Goal: Task Accomplishment & Management: Use online tool/utility

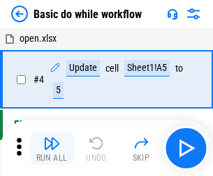
click at [52, 149] on img "button" at bounding box center [51, 143] width 17 height 17
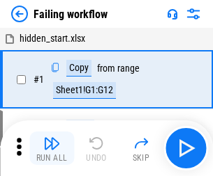
click at [52, 149] on img "button" at bounding box center [51, 143] width 17 height 17
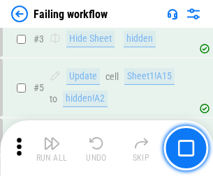
scroll to position [296, 0]
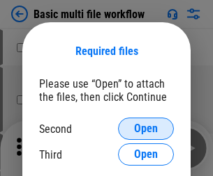
click at [146, 129] on span "Open" at bounding box center [146, 128] width 24 height 11
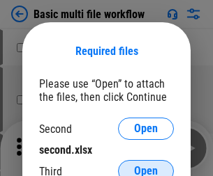
click at [146, 166] on span "Open" at bounding box center [146, 171] width 24 height 11
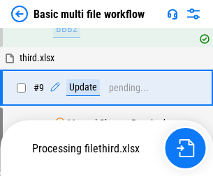
scroll to position [485, 0]
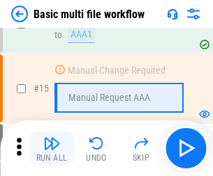
click at [52, 149] on img "button" at bounding box center [51, 143] width 17 height 17
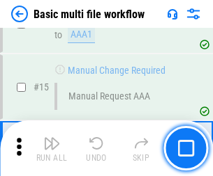
scroll to position [928, 0]
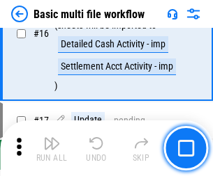
click at [52, 149] on img "button" at bounding box center [51, 143] width 17 height 17
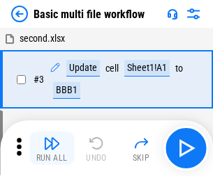
click at [52, 149] on img "button" at bounding box center [51, 143] width 17 height 17
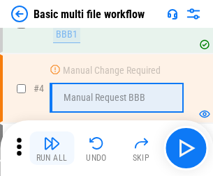
click at [52, 149] on img "button" at bounding box center [51, 143] width 17 height 17
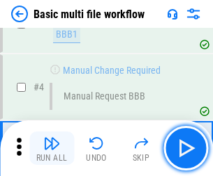
click at [52, 149] on img "button" at bounding box center [51, 143] width 17 height 17
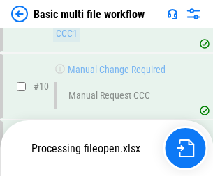
scroll to position [653, 0]
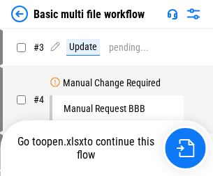
scroll to position [56, 0]
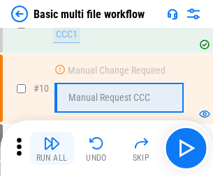
click at [52, 149] on img "button" at bounding box center [51, 143] width 17 height 17
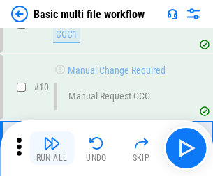
click at [52, 149] on img "button" at bounding box center [51, 143] width 17 height 17
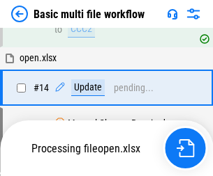
scroll to position [729, 0]
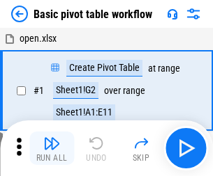
click at [52, 149] on img "button" at bounding box center [51, 143] width 17 height 17
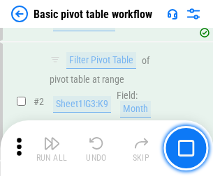
scroll to position [334, 0]
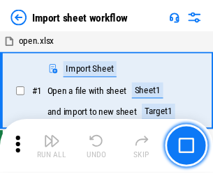
scroll to position [5, 0]
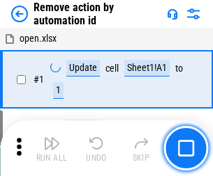
scroll to position [52, 0]
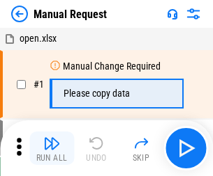
click at [52, 149] on img "button" at bounding box center [51, 143] width 17 height 17
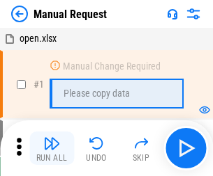
click at [52, 149] on img "button" at bounding box center [51, 143] width 17 height 17
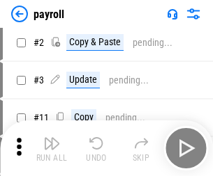
click at [52, 149] on img "button" at bounding box center [51, 143] width 17 height 17
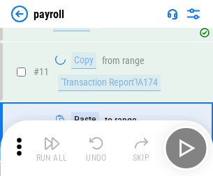
scroll to position [101, 0]
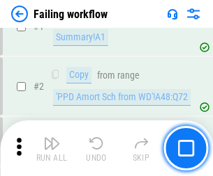
scroll to position [225, 0]
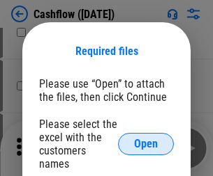
click at [146, 139] on span "Open" at bounding box center [146, 144] width 24 height 11
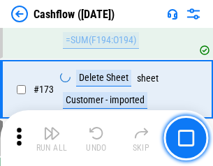
scroll to position [1476, 0]
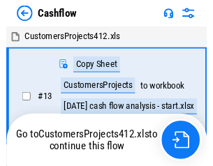
scroll to position [16, 0]
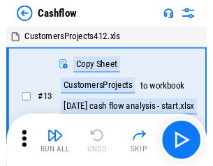
scroll to position [16, 0]
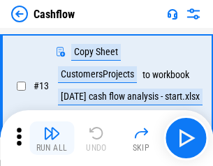
click at [52, 138] on img "button" at bounding box center [51, 133] width 17 height 17
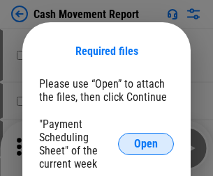
click at [146, 144] on span "Open" at bounding box center [146, 144] width 24 height 11
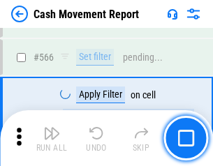
scroll to position [6390, 0]
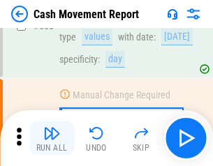
click at [52, 138] on img "button" at bounding box center [51, 133] width 17 height 17
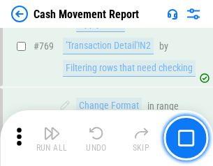
scroll to position [7748, 0]
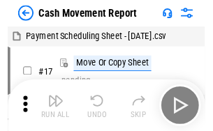
scroll to position [25, 0]
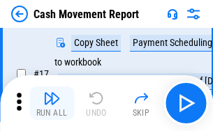
click at [52, 103] on img "button" at bounding box center [51, 98] width 17 height 17
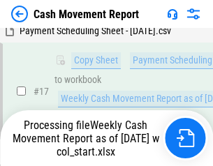
scroll to position [290, 0]
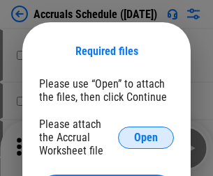
click at [146, 137] on span "Open" at bounding box center [146, 137] width 24 height 11
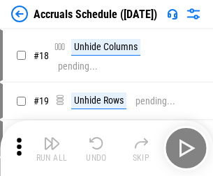
scroll to position [134, 0]
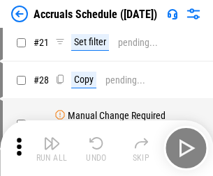
click at [52, 149] on img "button" at bounding box center [51, 143] width 17 height 17
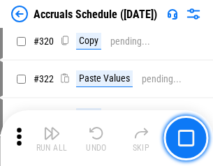
scroll to position [2594, 0]
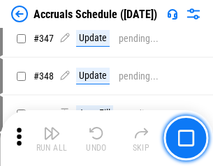
click at [52, 138] on img "button" at bounding box center [51, 133] width 17 height 17
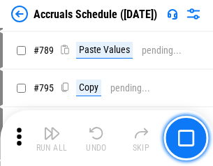
scroll to position [5857, 0]
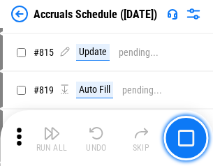
click at [52, 138] on img "button" at bounding box center [51, 133] width 17 height 17
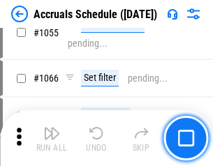
scroll to position [7986, 0]
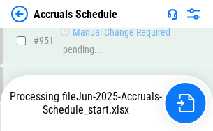
scroll to position [7519, 0]
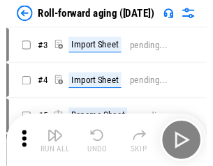
scroll to position [2, 0]
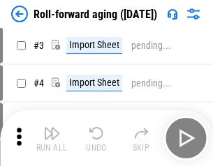
click at [52, 138] on img "button" at bounding box center [51, 133] width 17 height 17
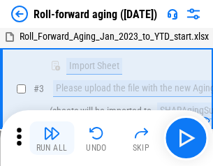
click at [52, 138] on img "button" at bounding box center [51, 133] width 17 height 17
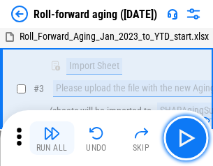
scroll to position [90, 0]
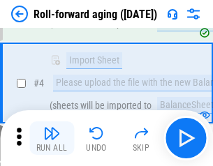
click at [52, 138] on img "button" at bounding box center [51, 133] width 17 height 17
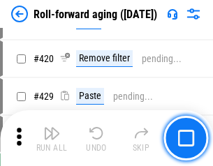
scroll to position [4835, 0]
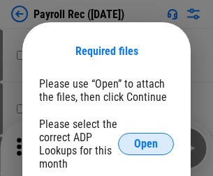
click at [146, 144] on span "Open" at bounding box center [146, 144] width 24 height 11
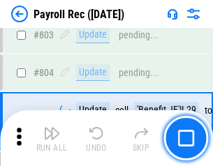
scroll to position [8859, 0]
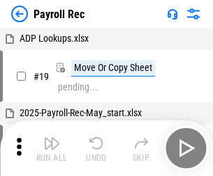
click at [52, 149] on img "button" at bounding box center [51, 143] width 17 height 17
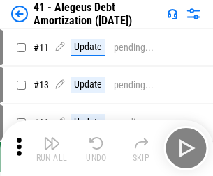
click at [52, 149] on img "button" at bounding box center [51, 143] width 17 height 17
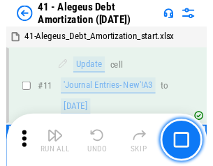
scroll to position [172, 0]
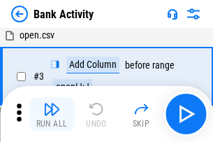
click at [52, 114] on img "button" at bounding box center [51, 108] width 17 height 17
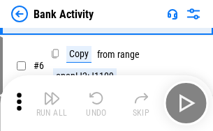
scroll to position [74, 0]
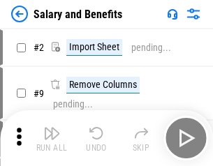
scroll to position [19, 0]
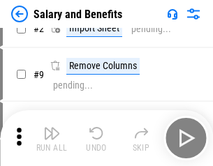
click at [52, 138] on img "button" at bounding box center [51, 133] width 17 height 17
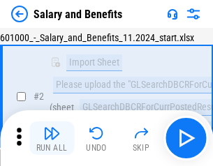
click at [52, 138] on img "button" at bounding box center [51, 133] width 17 height 17
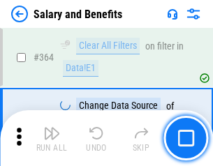
scroll to position [6566, 0]
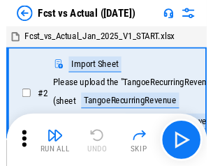
scroll to position [18, 0]
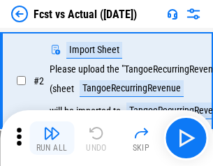
click at [52, 138] on img "button" at bounding box center [51, 133] width 17 height 17
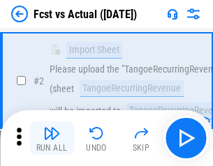
click at [52, 138] on img "button" at bounding box center [51, 133] width 17 height 17
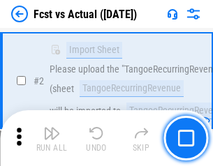
scroll to position [130, 0]
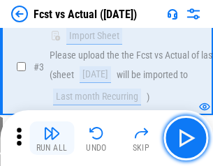
click at [52, 138] on img "button" at bounding box center [51, 133] width 17 height 17
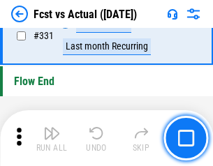
scroll to position [6674, 0]
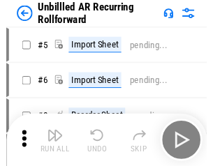
scroll to position [30, 0]
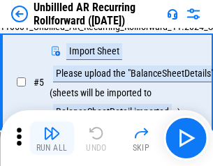
click at [52, 138] on img "button" at bounding box center [51, 133] width 17 height 17
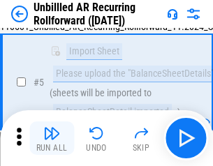
click at [52, 138] on img "button" at bounding box center [51, 133] width 17 height 17
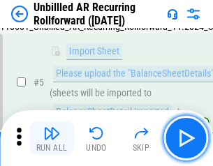
scroll to position [131, 0]
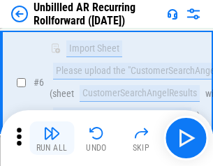
click at [52, 138] on img "button" at bounding box center [51, 133] width 17 height 17
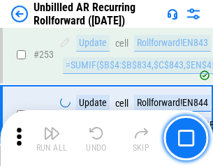
scroll to position [4736, 0]
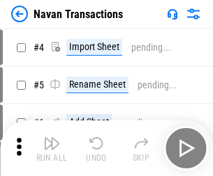
click at [52, 138] on img "button" at bounding box center [51, 143] width 17 height 17
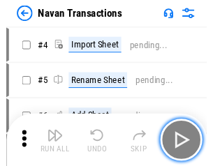
scroll to position [22, 0]
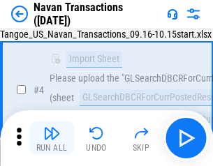
click at [52, 138] on img "button" at bounding box center [51, 133] width 17 height 17
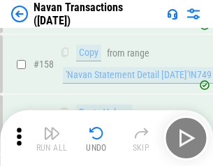
scroll to position [4521, 0]
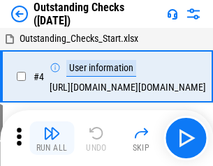
click at [52, 138] on img "button" at bounding box center [51, 133] width 17 height 17
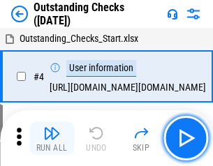
scroll to position [59, 0]
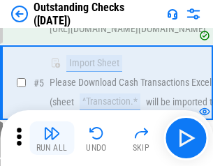
click at [52, 138] on img "button" at bounding box center [51, 133] width 17 height 17
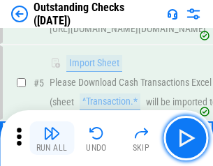
scroll to position [146, 0]
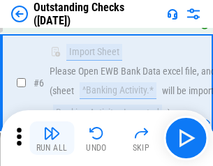
click at [52, 138] on img "button" at bounding box center [51, 133] width 17 height 17
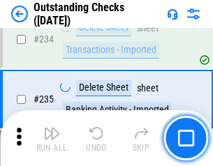
scroll to position [4234, 0]
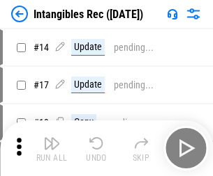
click at [52, 149] on img "button" at bounding box center [51, 143] width 17 height 17
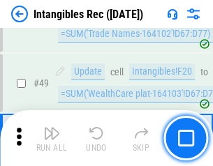
scroll to position [543, 0]
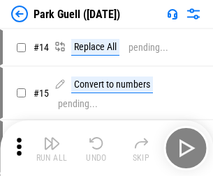
click at [52, 138] on img "button" at bounding box center [51, 143] width 17 height 17
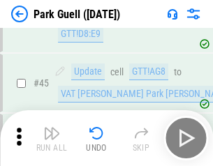
scroll to position [1744, 0]
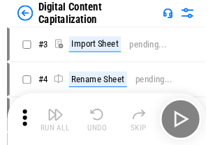
scroll to position [40, 0]
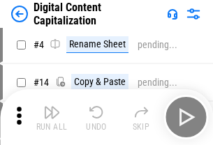
click at [52, 117] on img "button" at bounding box center [51, 112] width 17 height 17
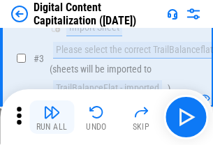
click at [52, 117] on img "button" at bounding box center [51, 112] width 17 height 17
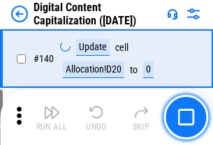
scroll to position [1479, 0]
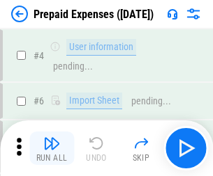
click at [52, 138] on img "button" at bounding box center [51, 143] width 17 height 17
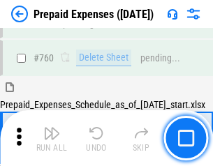
scroll to position [3865, 0]
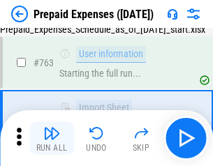
click at [52, 138] on img "button" at bounding box center [51, 133] width 17 height 17
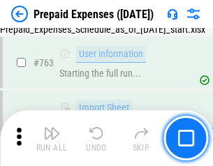
scroll to position [3947, 0]
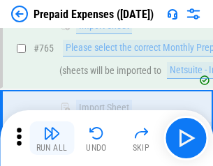
click at [52, 138] on img "button" at bounding box center [51, 133] width 17 height 17
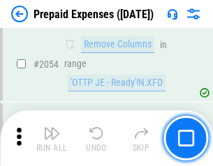
scroll to position [14575, 0]
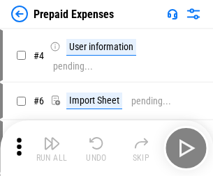
click at [52, 149] on img "button" at bounding box center [51, 143] width 17 height 17
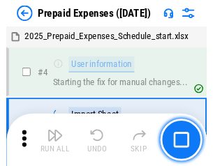
scroll to position [61, 0]
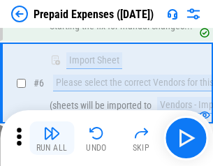
click at [52, 138] on img "button" at bounding box center [51, 133] width 17 height 17
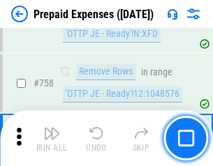
scroll to position [4968, 0]
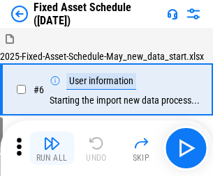
click at [52, 149] on img "button" at bounding box center [51, 143] width 17 height 17
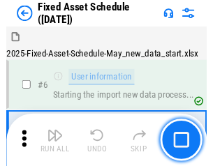
scroll to position [75, 0]
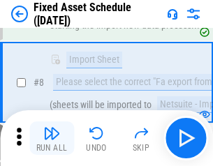
click at [52, 138] on img "button" at bounding box center [51, 133] width 17 height 17
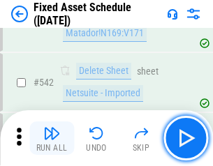
scroll to position [4971, 0]
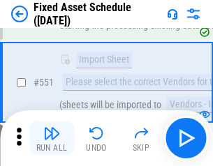
click at [52, 138] on img "button" at bounding box center [51, 133] width 17 height 17
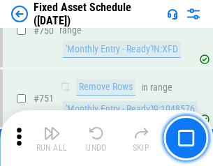
scroll to position [6798, 0]
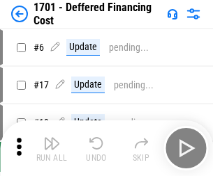
click at [52, 149] on img "button" at bounding box center [51, 143] width 17 height 17
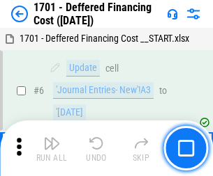
scroll to position [167, 0]
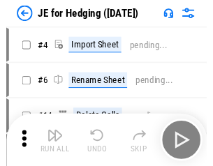
scroll to position [2, 0]
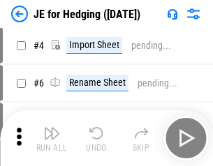
click at [52, 138] on img "button" at bounding box center [51, 133] width 17 height 17
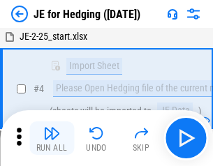
click at [52, 138] on img "button" at bounding box center [51, 133] width 17 height 17
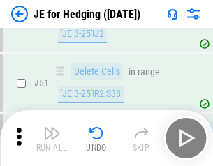
scroll to position [903, 0]
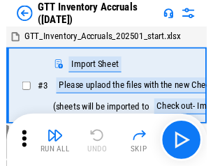
scroll to position [2, 0]
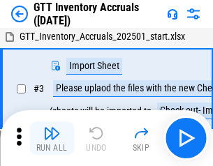
click at [52, 138] on img "button" at bounding box center [51, 133] width 17 height 17
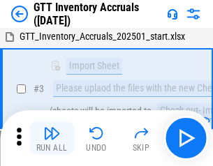
click at [52, 138] on img "button" at bounding box center [51, 133] width 17 height 17
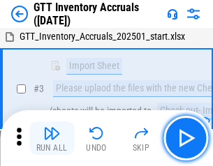
scroll to position [90, 0]
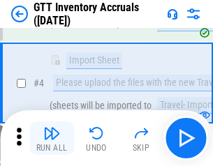
click at [52, 138] on img "button" at bounding box center [51, 133] width 17 height 17
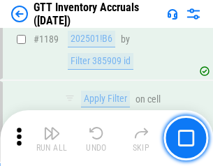
scroll to position [11386, 0]
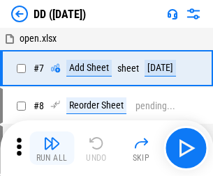
click at [52, 149] on img "button" at bounding box center [51, 143] width 17 height 17
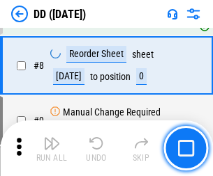
scroll to position [135, 0]
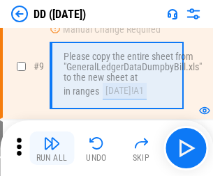
click at [52, 149] on img "button" at bounding box center [51, 143] width 17 height 17
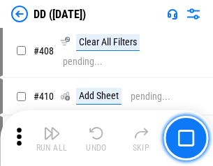
scroll to position [6238, 0]
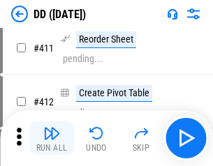
click at [52, 138] on img "button" at bounding box center [51, 133] width 17 height 17
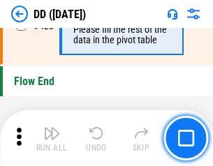
scroll to position [6674, 0]
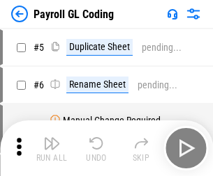
click at [52, 149] on img "button" at bounding box center [51, 143] width 17 height 17
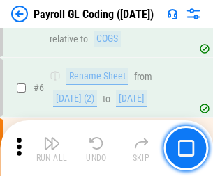
scroll to position [167, 0]
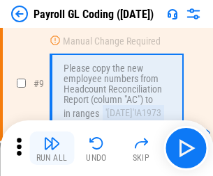
click at [52, 149] on img "button" at bounding box center [51, 143] width 17 height 17
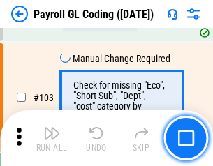
scroll to position [3271, 0]
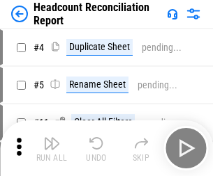
click at [52, 149] on img "button" at bounding box center [51, 143] width 17 height 17
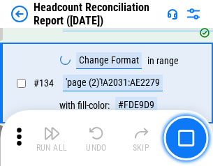
scroll to position [1676, 0]
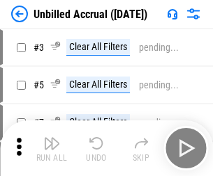
click at [52, 149] on img "button" at bounding box center [51, 143] width 17 height 17
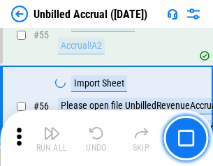
scroll to position [1456, 0]
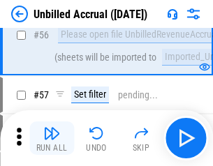
click at [52, 138] on img "button" at bounding box center [51, 133] width 17 height 17
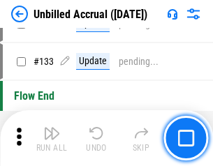
scroll to position [4153, 0]
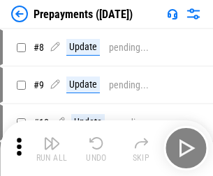
click at [52, 149] on img "button" at bounding box center [51, 143] width 17 height 17
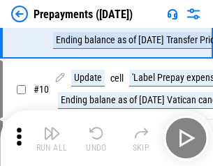
scroll to position [87, 0]
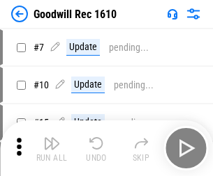
click at [52, 149] on img "button" at bounding box center [51, 143] width 17 height 17
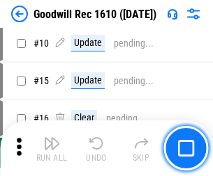
scroll to position [238, 0]
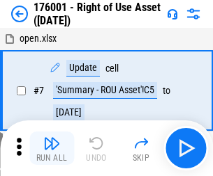
click at [52, 149] on img "button" at bounding box center [51, 143] width 17 height 17
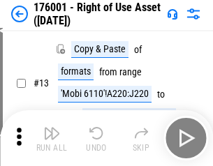
scroll to position [90, 0]
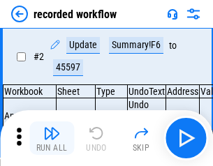
click at [52, 138] on img "button" at bounding box center [51, 133] width 17 height 17
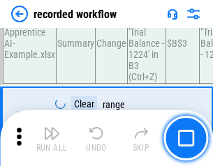
scroll to position [4358, 0]
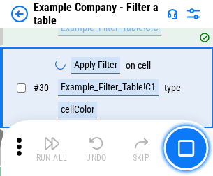
scroll to position [1276, 0]
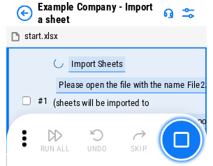
scroll to position [22, 0]
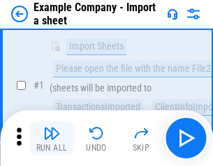
click at [52, 138] on img "button" at bounding box center [51, 133] width 17 height 17
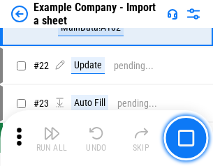
scroll to position [308, 0]
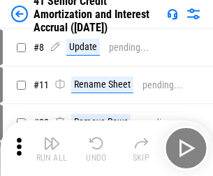
click at [52, 138] on img "button" at bounding box center [51, 143] width 17 height 17
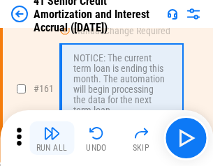
click at [52, 138] on img "button" at bounding box center [51, 133] width 17 height 17
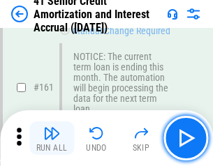
scroll to position [1491, 0]
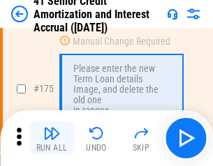
click at [52, 138] on img "button" at bounding box center [51, 133] width 17 height 17
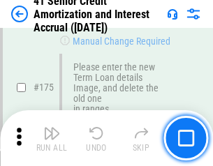
scroll to position [1633, 0]
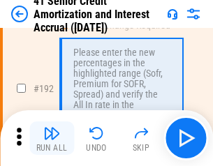
click at [52, 138] on img "button" at bounding box center [51, 133] width 17 height 17
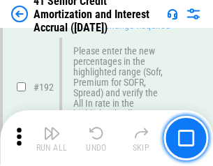
scroll to position [1779, 0]
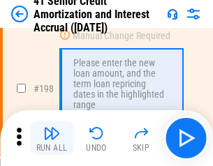
click at [52, 138] on img "button" at bounding box center [51, 133] width 17 height 17
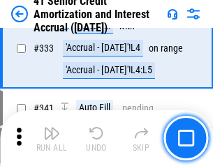
scroll to position [3562, 0]
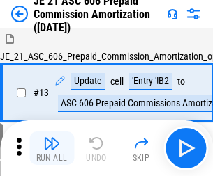
click at [52, 138] on img "button" at bounding box center [51, 143] width 17 height 17
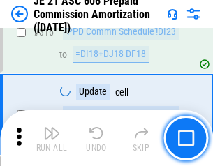
scroll to position [2603, 0]
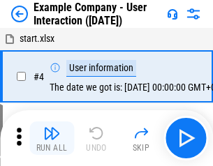
click at [52, 138] on img "button" at bounding box center [51, 133] width 17 height 17
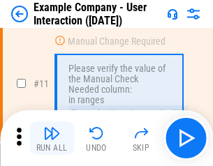
click at [52, 138] on img "button" at bounding box center [51, 133] width 17 height 17
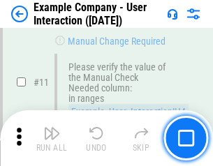
scroll to position [302, 0]
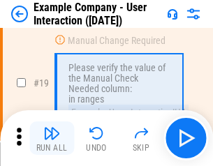
click at [52, 138] on img "button" at bounding box center [51, 133] width 17 height 17
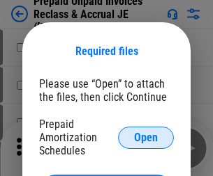
click at [146, 137] on span "Open" at bounding box center [146, 137] width 24 height 11
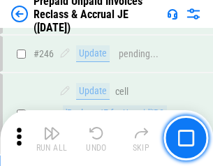
scroll to position [1882, 0]
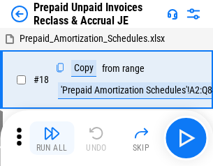
click at [52, 138] on img "button" at bounding box center [51, 133] width 17 height 17
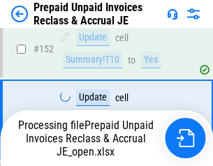
scroll to position [1142, 0]
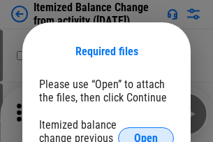
click at [146, 132] on span "Open" at bounding box center [146, 137] width 24 height 11
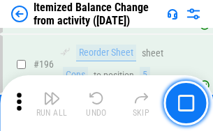
scroll to position [2683, 0]
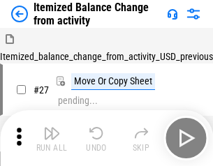
scroll to position [22, 0]
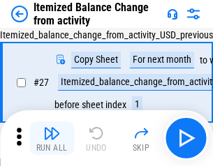
click at [52, 138] on img "button" at bounding box center [51, 133] width 17 height 17
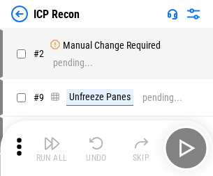
scroll to position [6, 0]
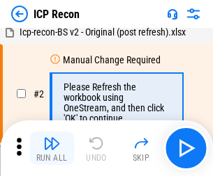
click at [52, 149] on img "button" at bounding box center [51, 143] width 17 height 17
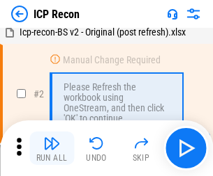
click at [52, 149] on img "button" at bounding box center [51, 143] width 17 height 17
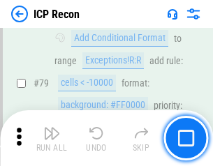
scroll to position [1366, 0]
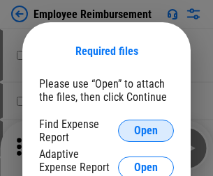
click at [146, 131] on span "Open" at bounding box center [146, 130] width 24 height 11
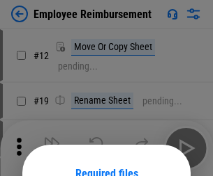
scroll to position [123, 0]
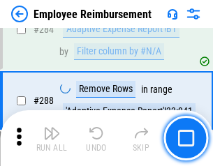
scroll to position [3790, 0]
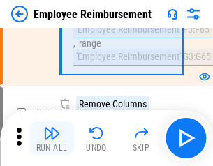
click at [52, 138] on img "button" at bounding box center [51, 133] width 17 height 17
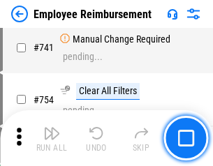
scroll to position [9782, 0]
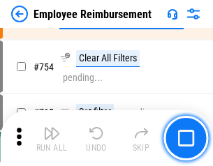
click at [52, 138] on img "button" at bounding box center [51, 133] width 17 height 17
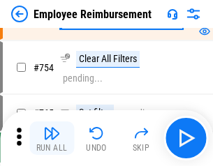
click at [52, 138] on img "button" at bounding box center [51, 133] width 17 height 17
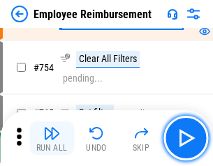
click at [52, 138] on img "button" at bounding box center [51, 133] width 17 height 17
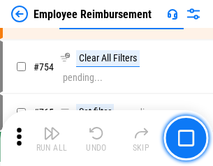
click at [52, 138] on img "button" at bounding box center [51, 133] width 17 height 17
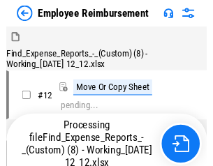
scroll to position [47, 0]
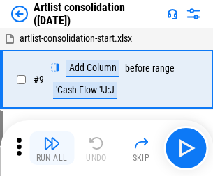
click at [52, 149] on img "button" at bounding box center [51, 143] width 17 height 17
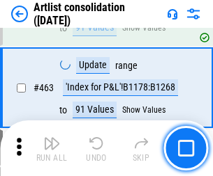
scroll to position [6105, 0]
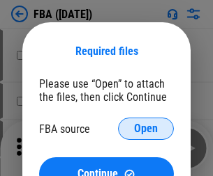
click at [146, 129] on span "Open" at bounding box center [146, 128] width 24 height 11
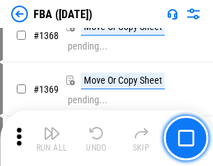
scroll to position [14974, 0]
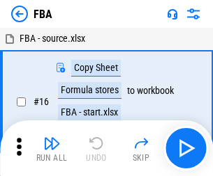
scroll to position [14, 0]
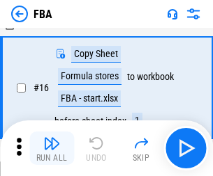
click at [52, 149] on img "button" at bounding box center [51, 143] width 17 height 17
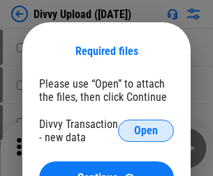
click at [146, 131] on span "Open" at bounding box center [146, 130] width 24 height 11
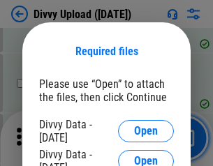
scroll to position [1444, 0]
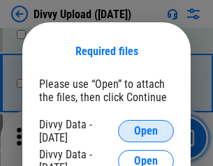
click at [146, 131] on span "Open" at bounding box center [146, 130] width 24 height 11
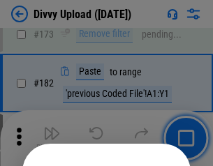
scroll to position [1565, 0]
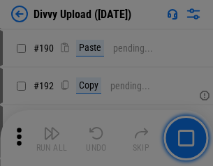
scroll to position [1760, 0]
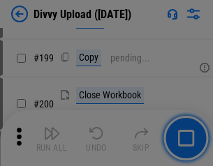
scroll to position [2027, 0]
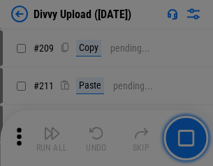
scroll to position [2368, 0]
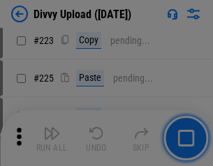
scroll to position [2783, 0]
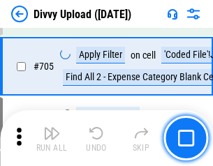
scroll to position [9538, 0]
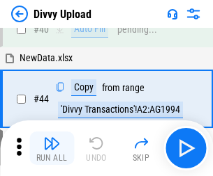
click at [52, 149] on img "button" at bounding box center [51, 143] width 17 height 17
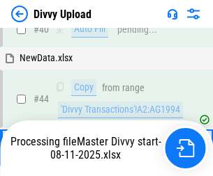
scroll to position [153, 0]
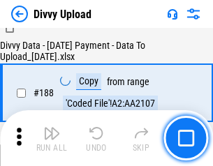
scroll to position [1641, 0]
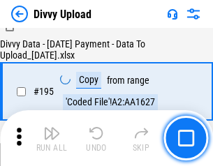
scroll to position [1949, 0]
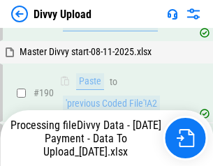
scroll to position [1868, 0]
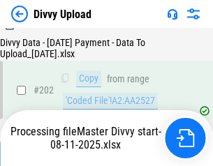
scroll to position [2256, 0]
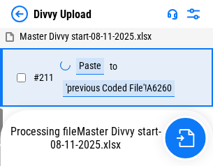
scroll to position [2790, 0]
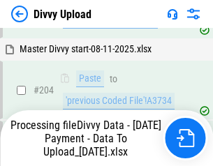
scroll to position [2483, 0]
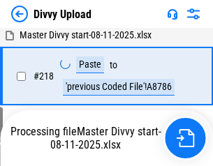
scroll to position [3098, 0]
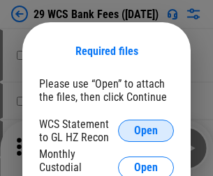
click at [146, 131] on span "Open" at bounding box center [146, 130] width 24 height 11
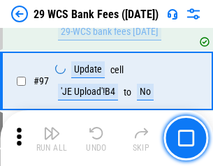
scroll to position [1359, 0]
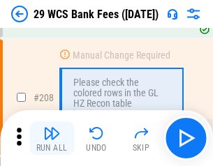
click at [52, 138] on img "button" at bounding box center [51, 133] width 17 height 17
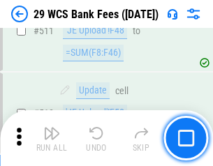
scroll to position [7015, 0]
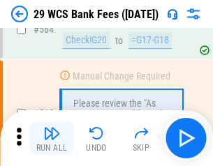
click at [52, 138] on img "button" at bounding box center [51, 133] width 17 height 17
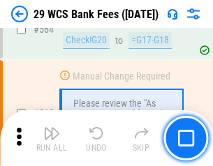
scroll to position [7541, 0]
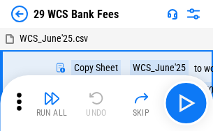
scroll to position [25, 0]
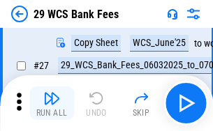
click at [52, 103] on img "button" at bounding box center [51, 98] width 17 height 17
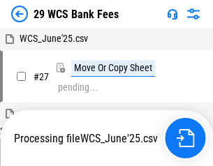
scroll to position [8, 0]
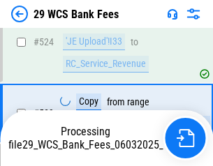
scroll to position [7444, 0]
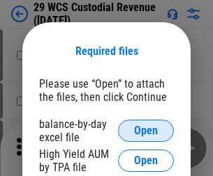
click at [146, 131] on span "Open" at bounding box center [146, 130] width 24 height 11
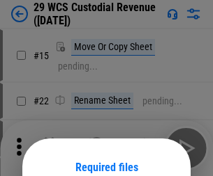
scroll to position [116, 0]
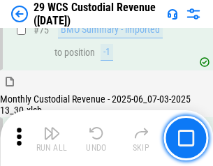
scroll to position [1456, 0]
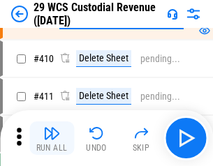
click at [52, 138] on img "button" at bounding box center [51, 133] width 17 height 17
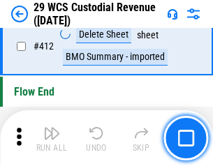
scroll to position [6659, 0]
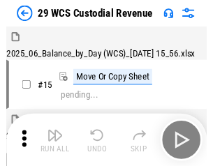
scroll to position [33, 0]
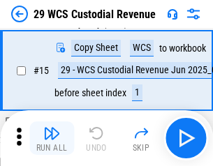
click at [52, 138] on img "button" at bounding box center [51, 133] width 17 height 17
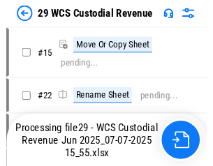
scroll to position [26, 0]
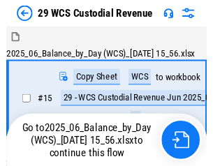
scroll to position [26, 0]
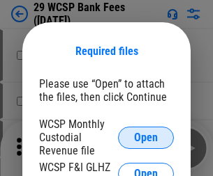
click at [146, 137] on span "Open" at bounding box center [146, 137] width 24 height 11
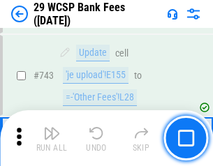
scroll to position [7026, 0]
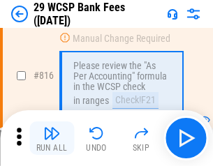
click at [52, 138] on img "button" at bounding box center [51, 133] width 17 height 17
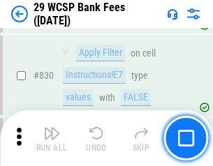
scroll to position [8847, 0]
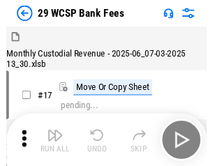
scroll to position [33, 0]
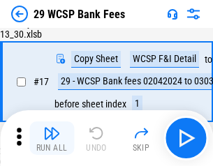
click at [52, 138] on img "button" at bounding box center [51, 133] width 17 height 17
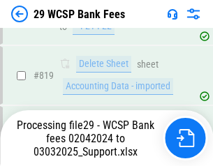
scroll to position [8573, 0]
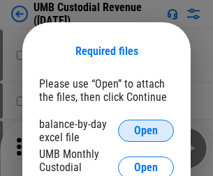
click at [146, 131] on span "Open" at bounding box center [146, 130] width 24 height 11
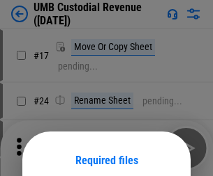
scroll to position [109, 0]
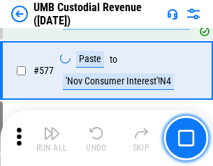
scroll to position [6503, 0]
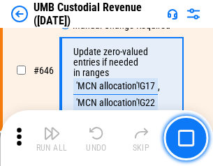
click at [52, 138] on img "button" at bounding box center [51, 133] width 17 height 17
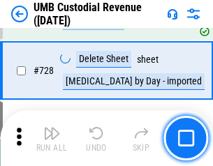
scroll to position [8601, 0]
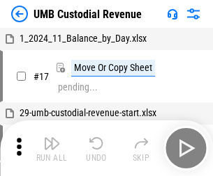
scroll to position [10, 0]
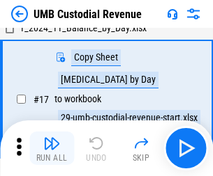
click at [52, 149] on img "button" at bounding box center [51, 143] width 17 height 17
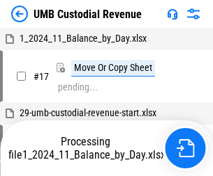
scroll to position [10, 0]
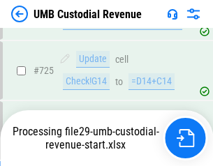
scroll to position [8509, 0]
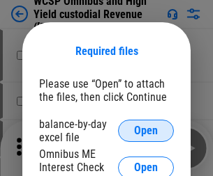
click at [146, 131] on span "Open" at bounding box center [146, 130] width 24 height 11
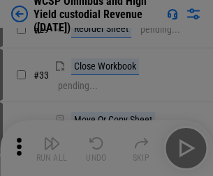
scroll to position [319, 0]
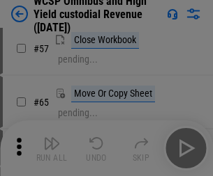
scroll to position [608, 0]
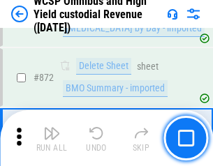
scroll to position [11801, 0]
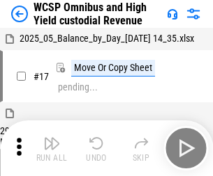
click at [52, 138] on img "button" at bounding box center [51, 143] width 17 height 17
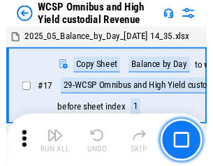
scroll to position [8, 0]
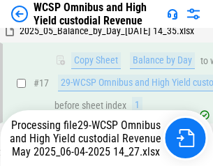
scroll to position [290, 0]
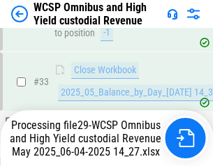
scroll to position [1019, 0]
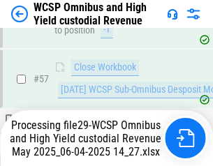
scroll to position [1431, 0]
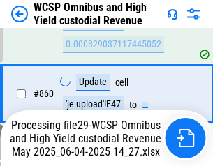
scroll to position [11709, 0]
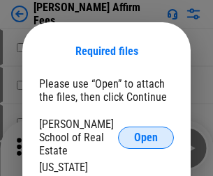
click at [146, 132] on span "Open" at bounding box center [146, 137] width 24 height 11
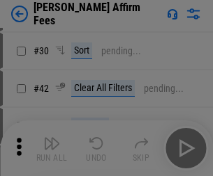
scroll to position [284, 0]
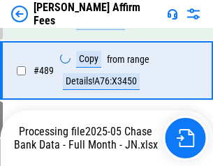
scroll to position [3639, 0]
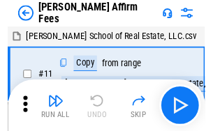
scroll to position [14, 0]
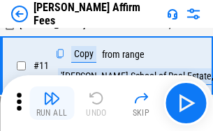
click at [52, 103] on img "button" at bounding box center [51, 98] width 17 height 17
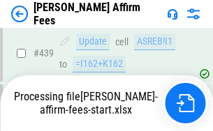
scroll to position [3657, 0]
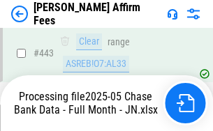
scroll to position [3657, 0]
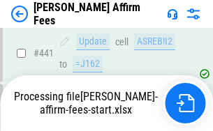
scroll to position [3657, 0]
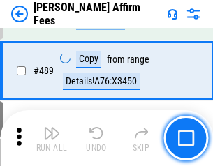
scroll to position [3639, 0]
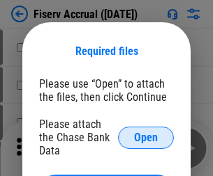
click at [146, 132] on span "Open" at bounding box center [146, 137] width 24 height 11
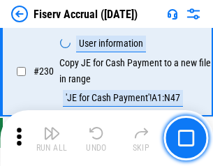
scroll to position [4418, 0]
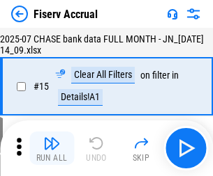
click at [52, 149] on img "button" at bounding box center [51, 143] width 17 height 17
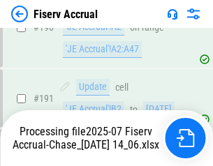
scroll to position [3666, 0]
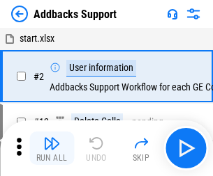
click at [52, 138] on img "button" at bounding box center [51, 143] width 17 height 17
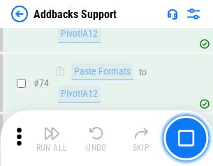
scroll to position [1015, 0]
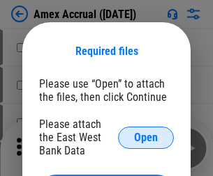
click at [146, 137] on span "Open" at bounding box center [146, 137] width 24 height 11
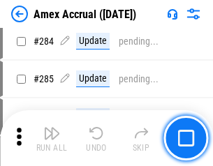
scroll to position [3818, 0]
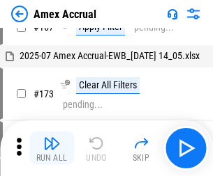
click at [52, 149] on img "button" at bounding box center [51, 143] width 17 height 17
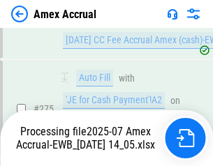
scroll to position [4242, 0]
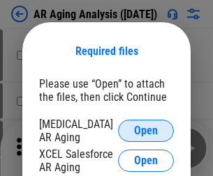
click at [146, 129] on span "Open" at bounding box center [146, 130] width 24 height 11
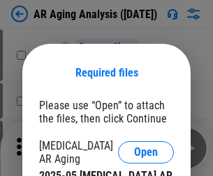
scroll to position [22, 0]
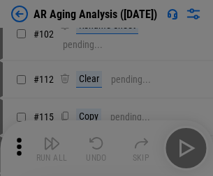
scroll to position [192, 0]
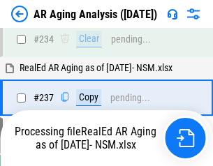
scroll to position [2161, 0]
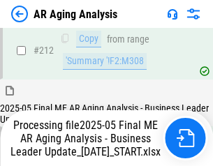
scroll to position [2145, 0]
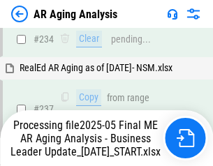
scroll to position [2203, 0]
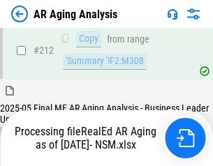
scroll to position [2085, 0]
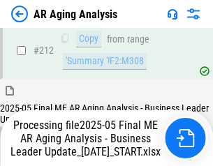
scroll to position [2096, 0]
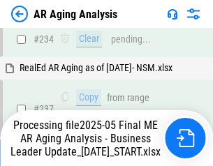
scroll to position [2145, 0]
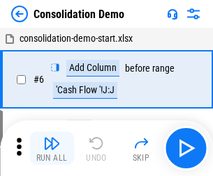
click at [52, 149] on img "button" at bounding box center [51, 143] width 17 height 17
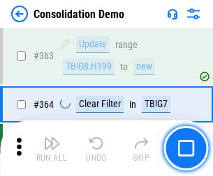
scroll to position [4673, 0]
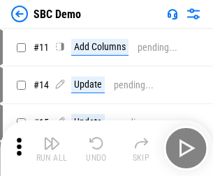
click at [52, 149] on img "button" at bounding box center [51, 143] width 17 height 17
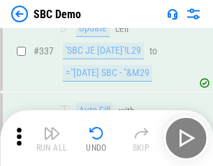
scroll to position [3668, 0]
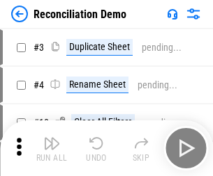
click at [52, 149] on img "button" at bounding box center [51, 143] width 17 height 17
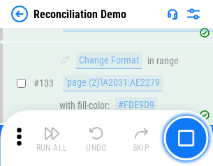
scroll to position [1656, 0]
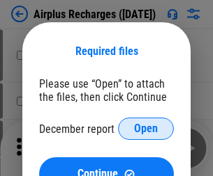
click at [146, 129] on span "Open" at bounding box center [146, 128] width 24 height 11
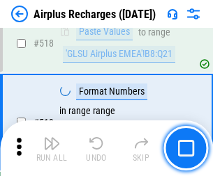
scroll to position [6000, 0]
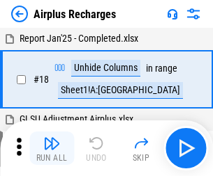
click at [52, 149] on img "button" at bounding box center [51, 143] width 17 height 17
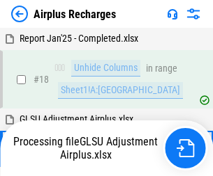
scroll to position [61, 0]
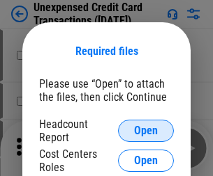
click at [146, 131] on span "Open" at bounding box center [146, 130] width 24 height 11
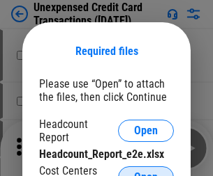
click at [146, 172] on span "Open" at bounding box center [146, 177] width 24 height 11
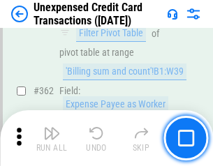
scroll to position [3586, 0]
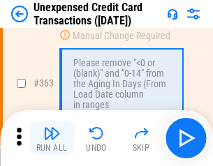
click at [52, 138] on img "button" at bounding box center [51, 133] width 17 height 17
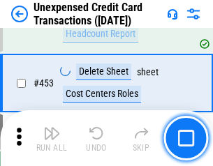
scroll to position [4756, 0]
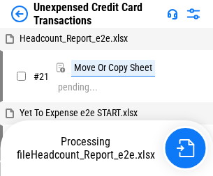
scroll to position [22, 0]
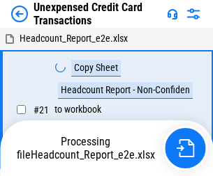
scroll to position [22, 0]
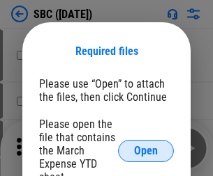
click at [146, 151] on span "Open" at bounding box center [146, 151] width 24 height 11
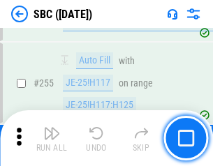
scroll to position [2725, 0]
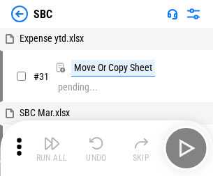
click at [52, 149] on img "button" at bounding box center [51, 143] width 17 height 17
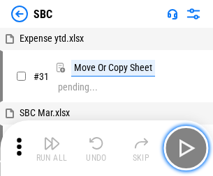
scroll to position [14, 0]
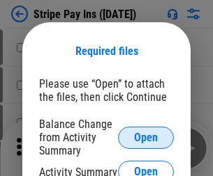
click at [146, 137] on span "Open" at bounding box center [146, 137] width 24 height 11
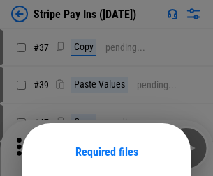
scroll to position [101, 0]
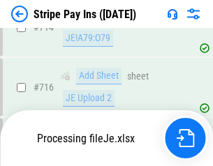
scroll to position [7229, 0]
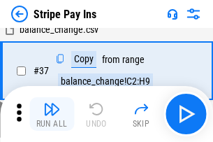
click at [52, 114] on img "button" at bounding box center [51, 108] width 17 height 17
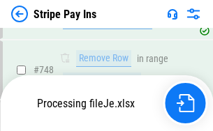
scroll to position [7198, 0]
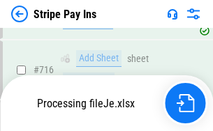
scroll to position [7198, 0]
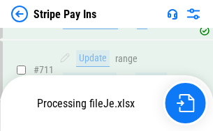
scroll to position [7033, 0]
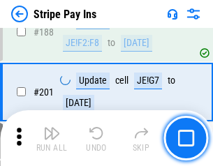
scroll to position [1986, 0]
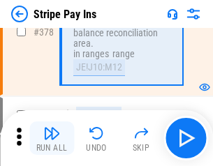
click at [52, 138] on img "button" at bounding box center [51, 133] width 17 height 17
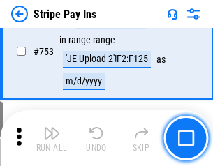
scroll to position [7180, 0]
